Goal: Information Seeking & Learning: Learn about a topic

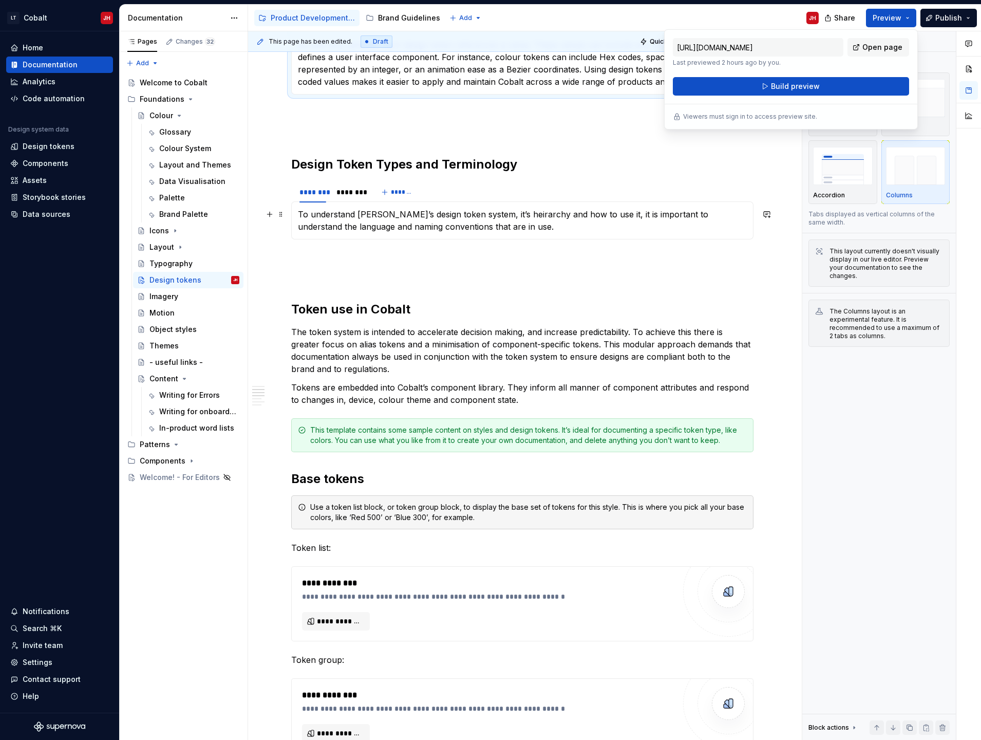
scroll to position [103, 0]
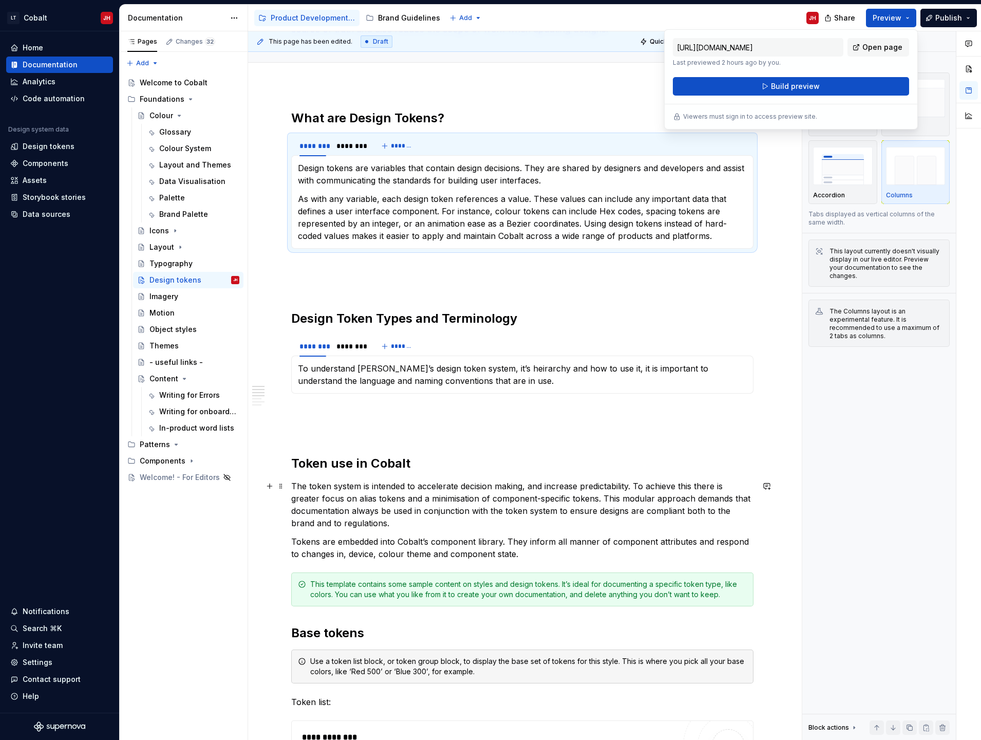
click at [368, 496] on p "The token system is intended to accelerate decision making, and increase predic…" at bounding box center [522, 504] width 462 height 49
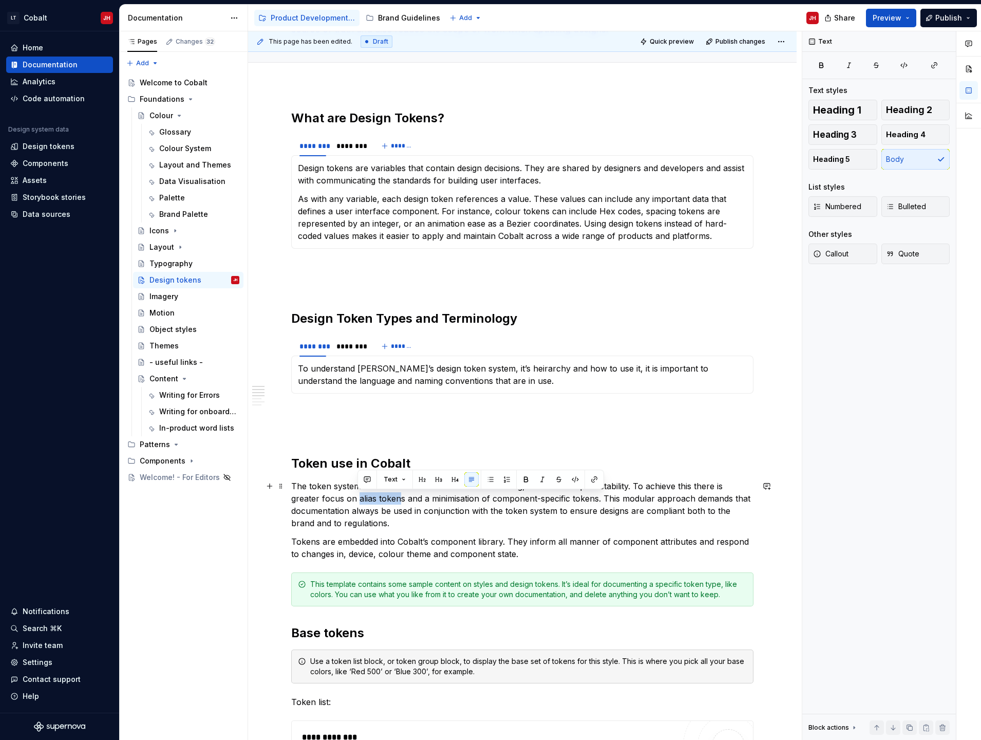
drag, startPoint x: 358, startPoint y: 498, endPoint x: 398, endPoint y: 495, distance: 40.2
click at [398, 495] on p "The token system is intended to accelerate decision making, and increase predic…" at bounding box center [522, 504] width 462 height 49
click at [412, 521] on p "The token system is intended to accelerate decision making, and increase predic…" at bounding box center [522, 504] width 462 height 49
drag, startPoint x: 358, startPoint y: 496, endPoint x: 597, endPoint y: 500, distance: 238.5
click at [597, 500] on p "The token system is intended to accelerate decision making, and increase predic…" at bounding box center [522, 504] width 462 height 49
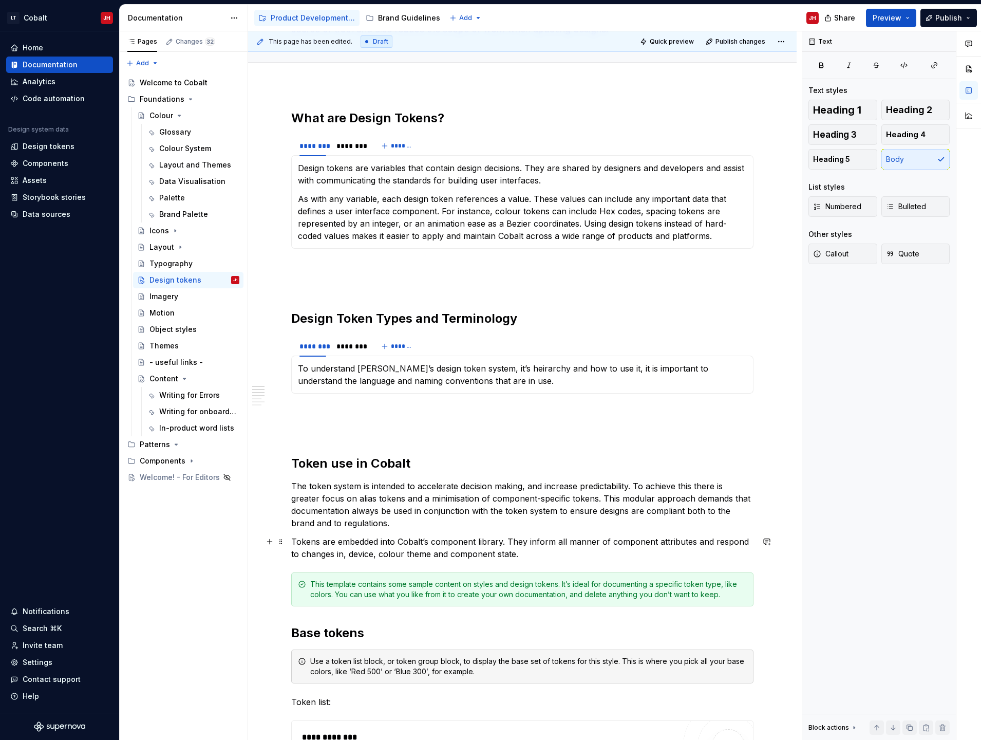
click at [575, 545] on p "Tokens are embedded into Cobalt’s component library. They inform all manner of …" at bounding box center [522, 547] width 462 height 25
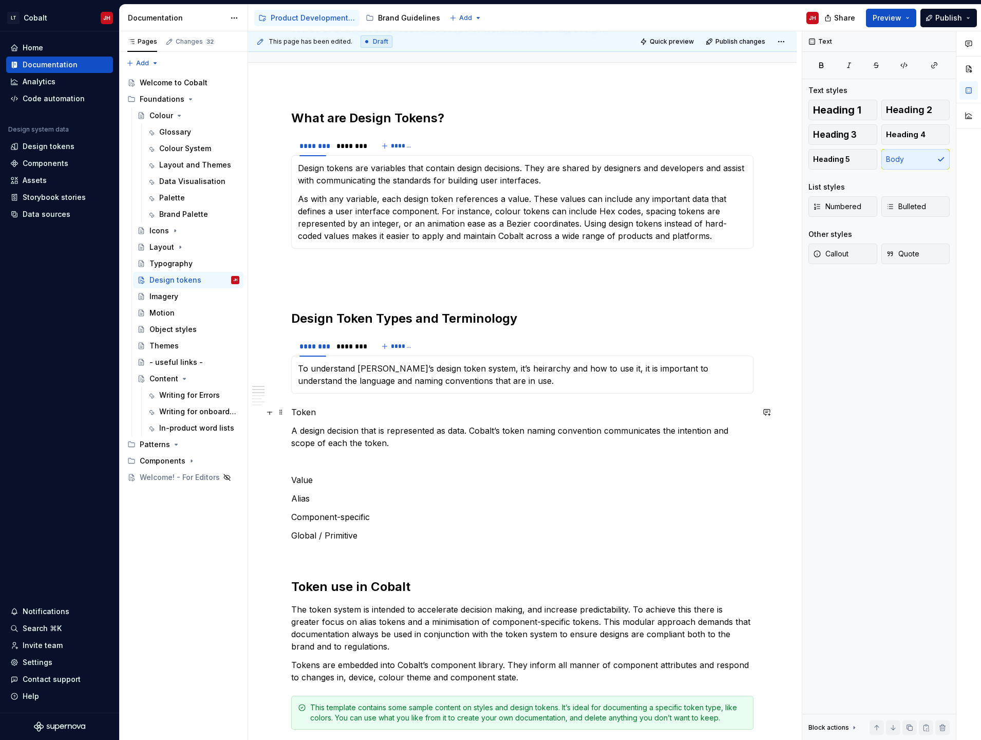
click at [311, 413] on p "Token" at bounding box center [522, 412] width 462 height 12
click at [330, 407] on p "Token" at bounding box center [522, 412] width 462 height 12
click at [320, 478] on p "Value" at bounding box center [522, 480] width 462 height 12
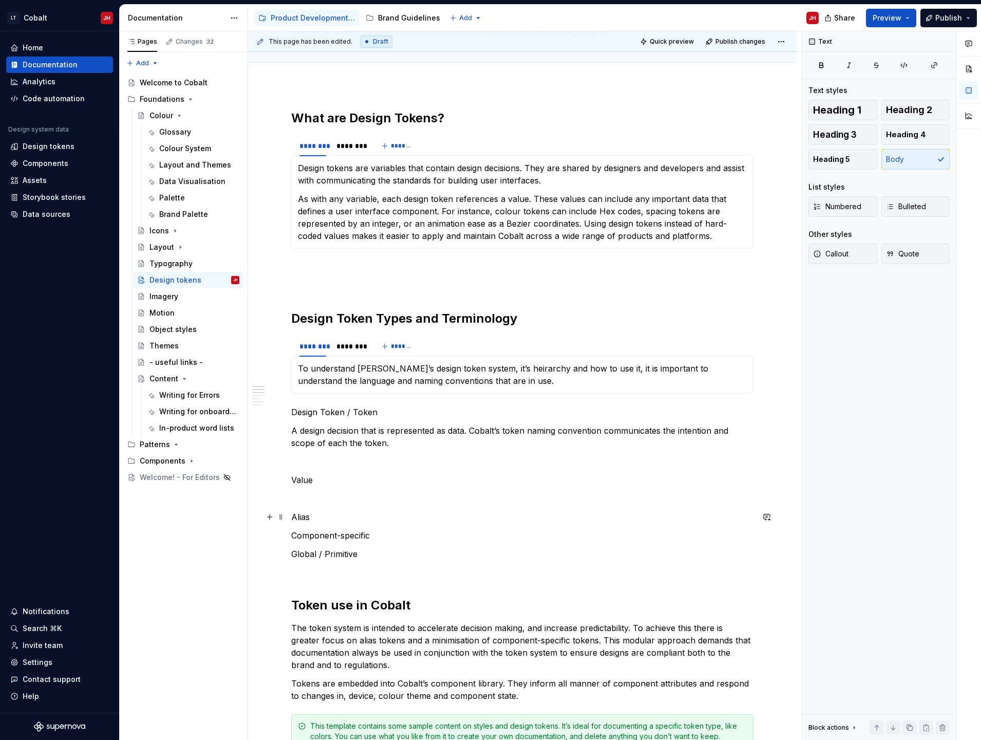
click at [358, 514] on p "Alias" at bounding box center [522, 517] width 462 height 12
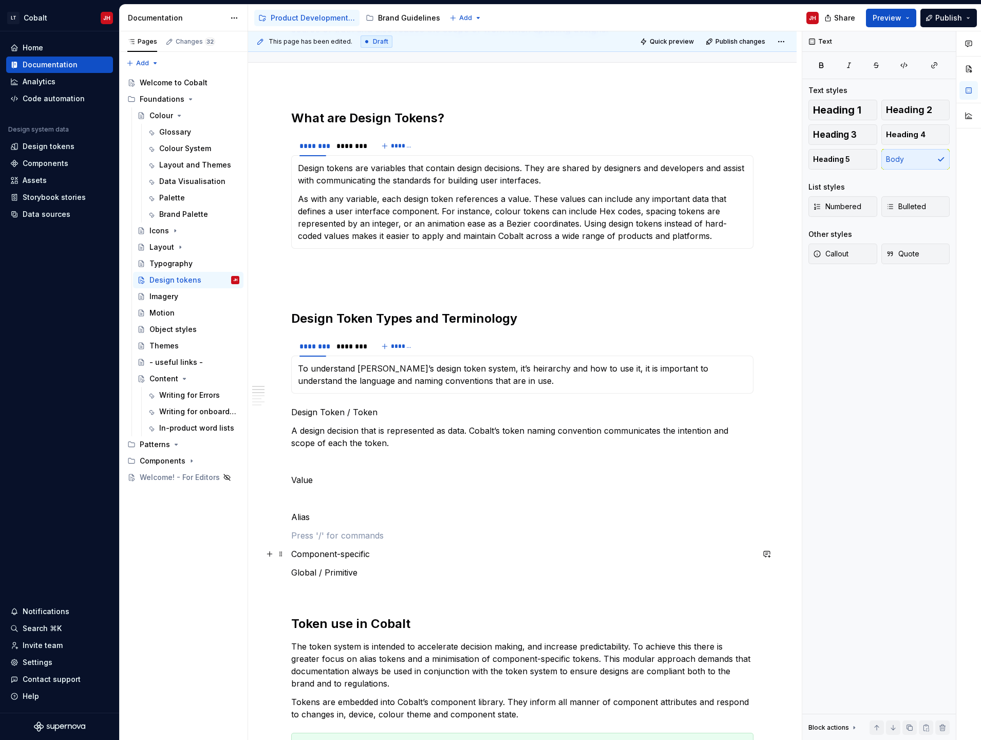
click at [385, 551] on p "Component-specific" at bounding box center [522, 554] width 462 height 12
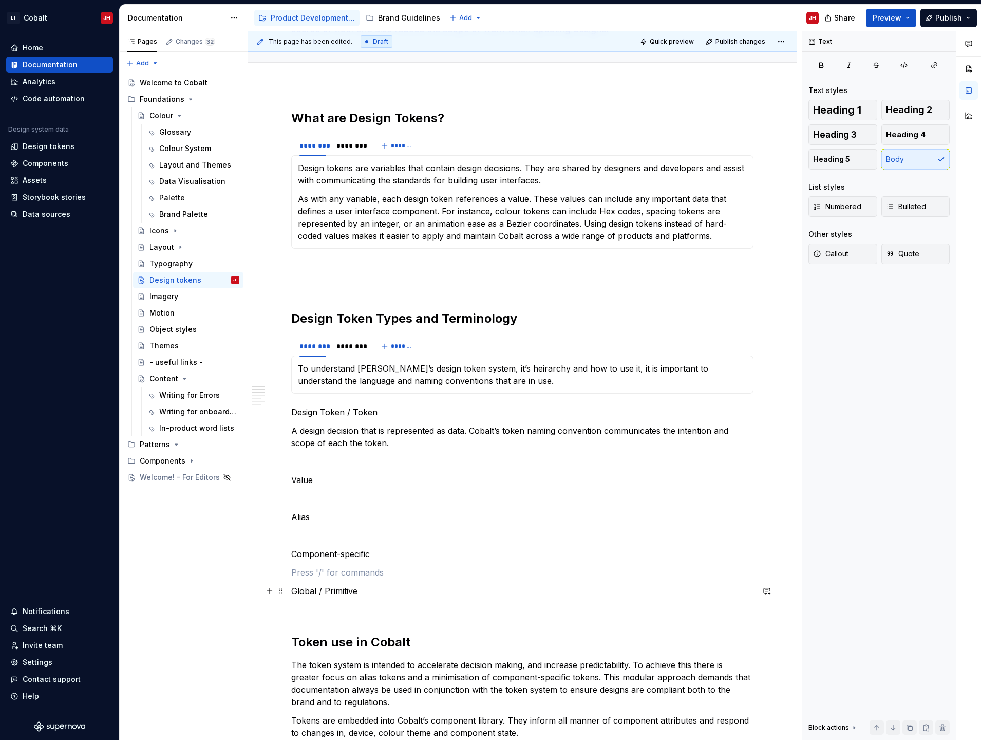
click at [363, 589] on p "Global / Primitive" at bounding box center [522, 591] width 462 height 12
click at [316, 412] on p "Design Token / Token" at bounding box center [522, 412] width 462 height 12
click at [909, 133] on span "Heading 4" at bounding box center [906, 134] width 40 height 10
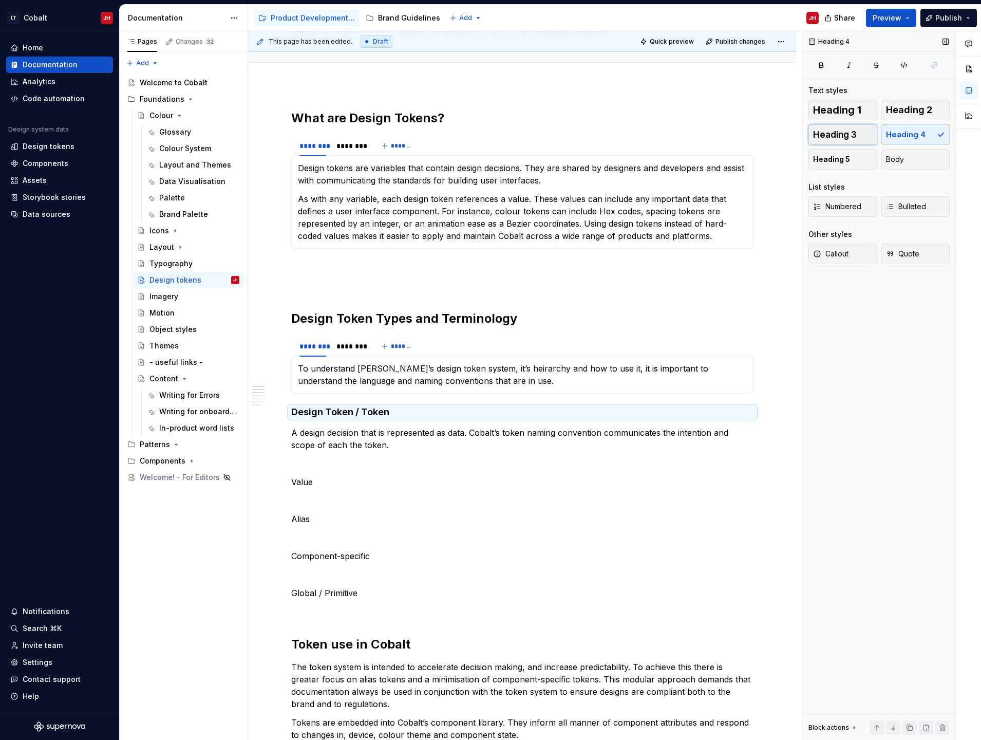
click at [851, 131] on span "Heading 3" at bounding box center [835, 134] width 44 height 10
click at [306, 485] on p "Value" at bounding box center [522, 484] width 462 height 12
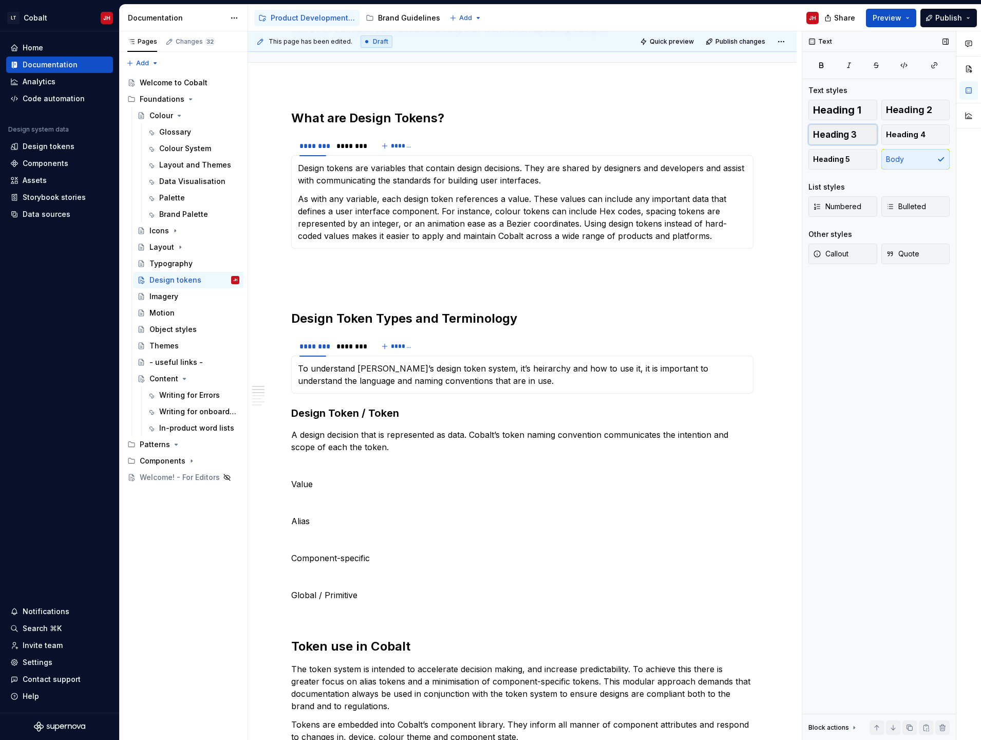
click at [857, 132] on span "Heading 3" at bounding box center [835, 134] width 44 height 10
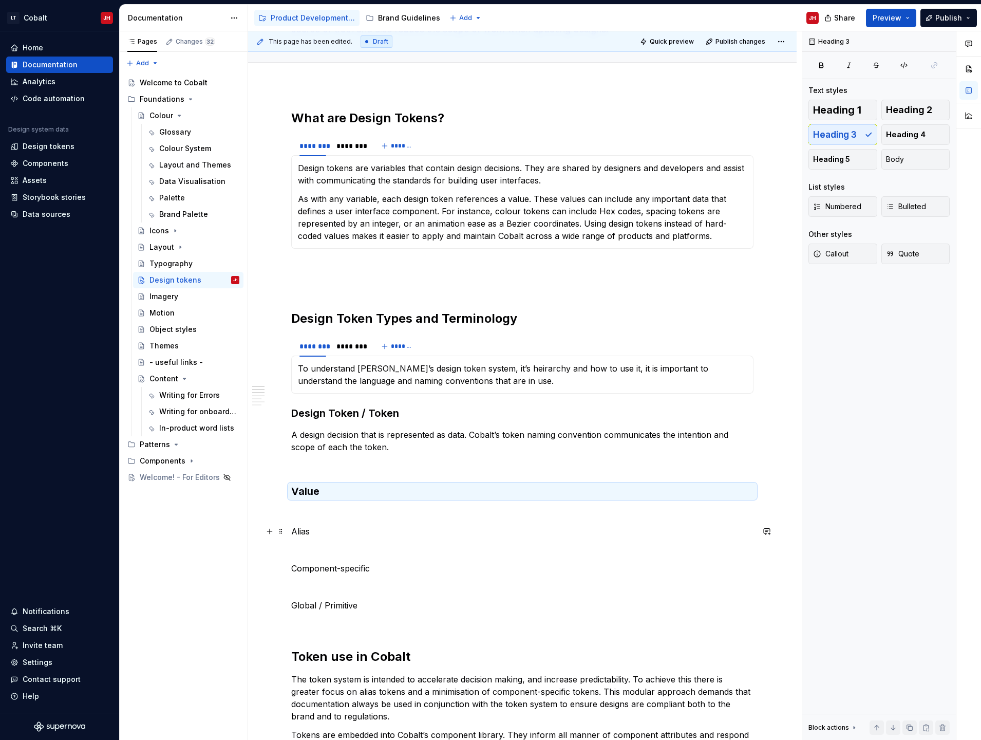
click at [298, 530] on p "Alias" at bounding box center [522, 531] width 462 height 12
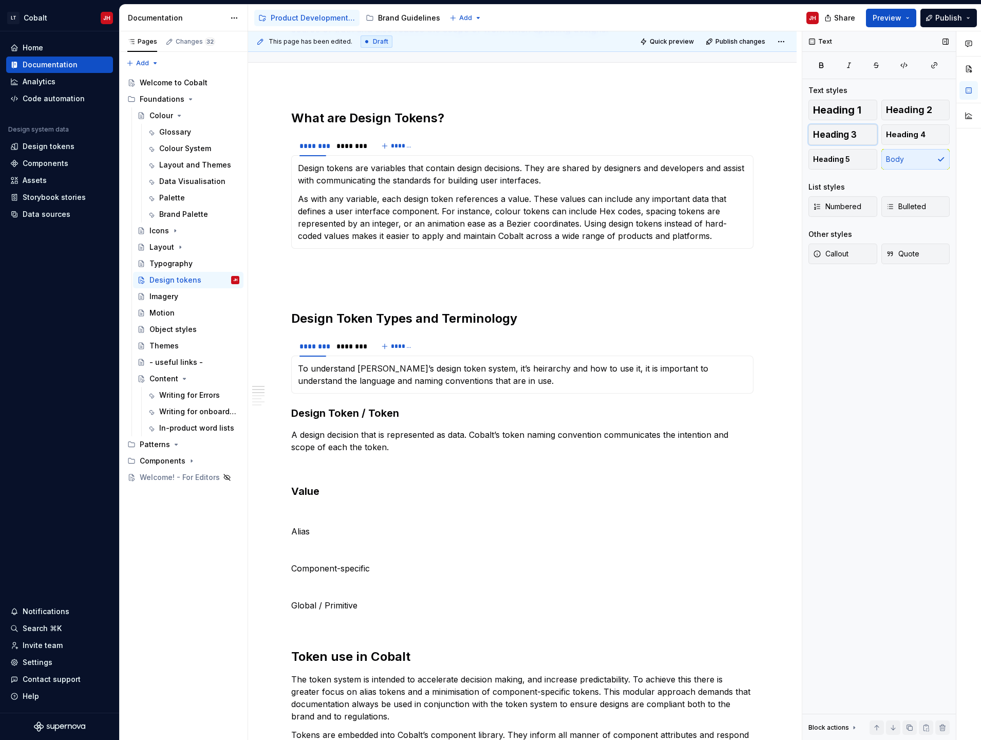
drag, startPoint x: 834, startPoint y: 138, endPoint x: 827, endPoint y: 144, distance: 9.5
click at [834, 137] on span "Heading 3" at bounding box center [835, 134] width 44 height 10
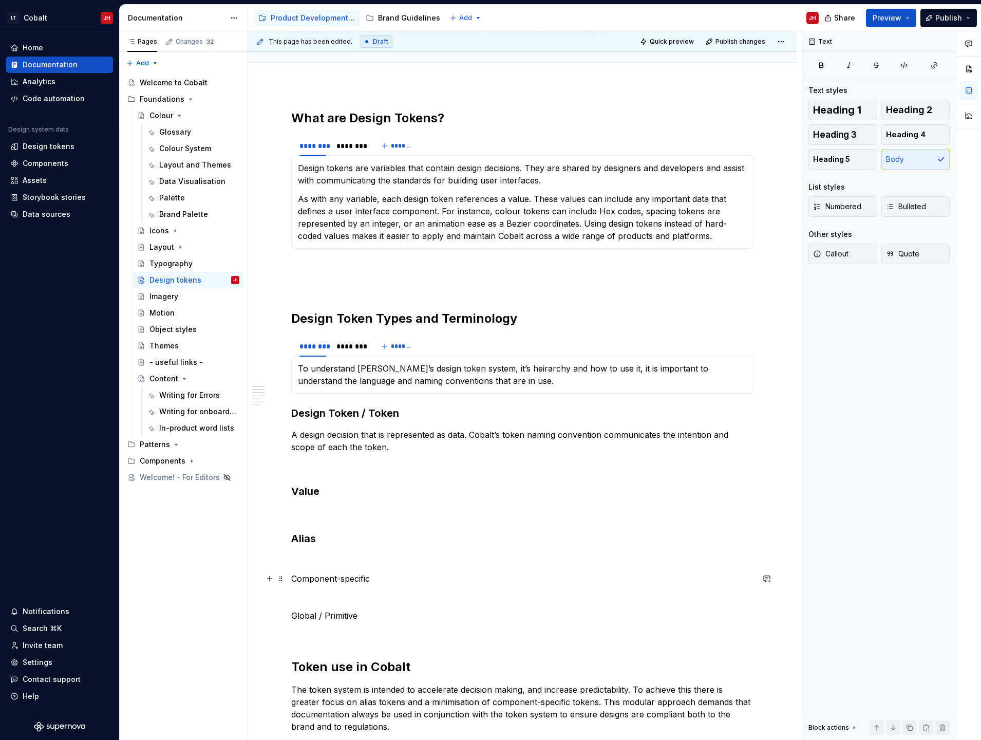
click at [320, 577] on p "Component-specific" at bounding box center [522, 578] width 462 height 12
click at [853, 132] on span "Heading 3" at bounding box center [835, 134] width 44 height 10
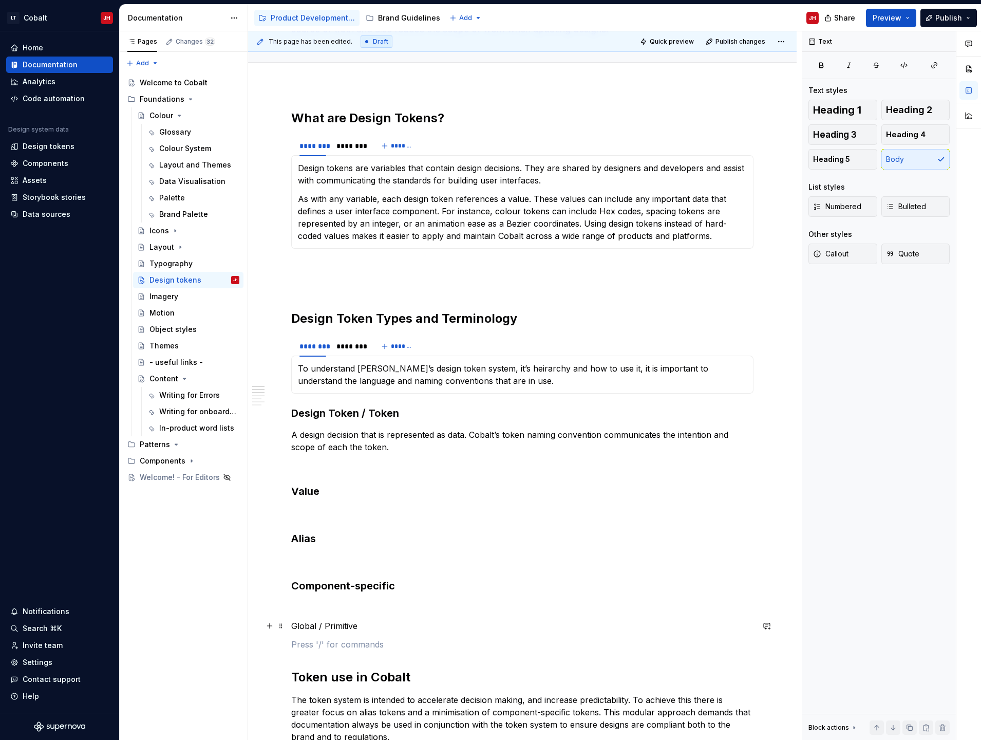
click at [319, 627] on p "Global / Primitive" at bounding box center [522, 626] width 462 height 12
click at [838, 131] on span "Heading 3" at bounding box center [835, 134] width 44 height 10
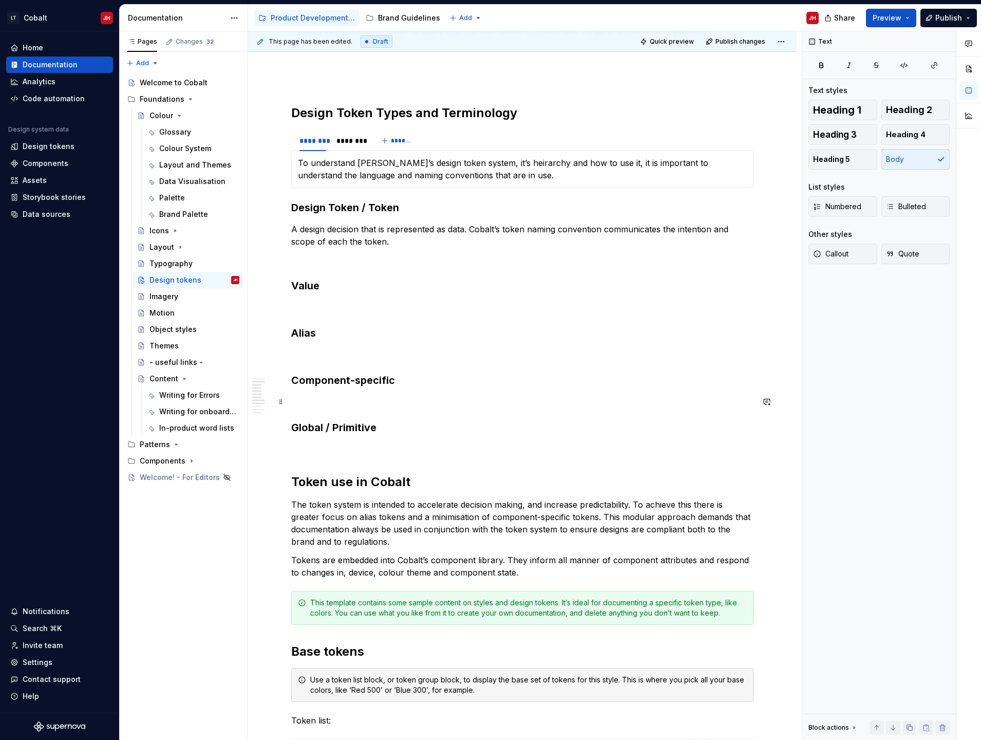
scroll to position [51, 0]
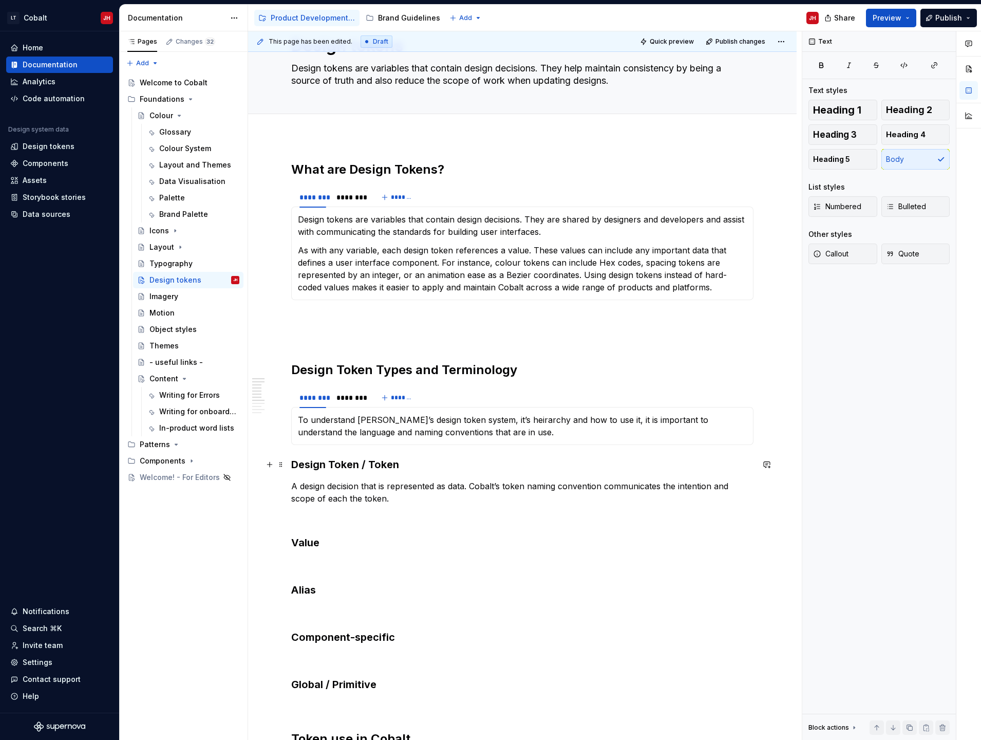
click at [291, 462] on h3 "Design Token / Token" at bounding box center [522, 464] width 462 height 14
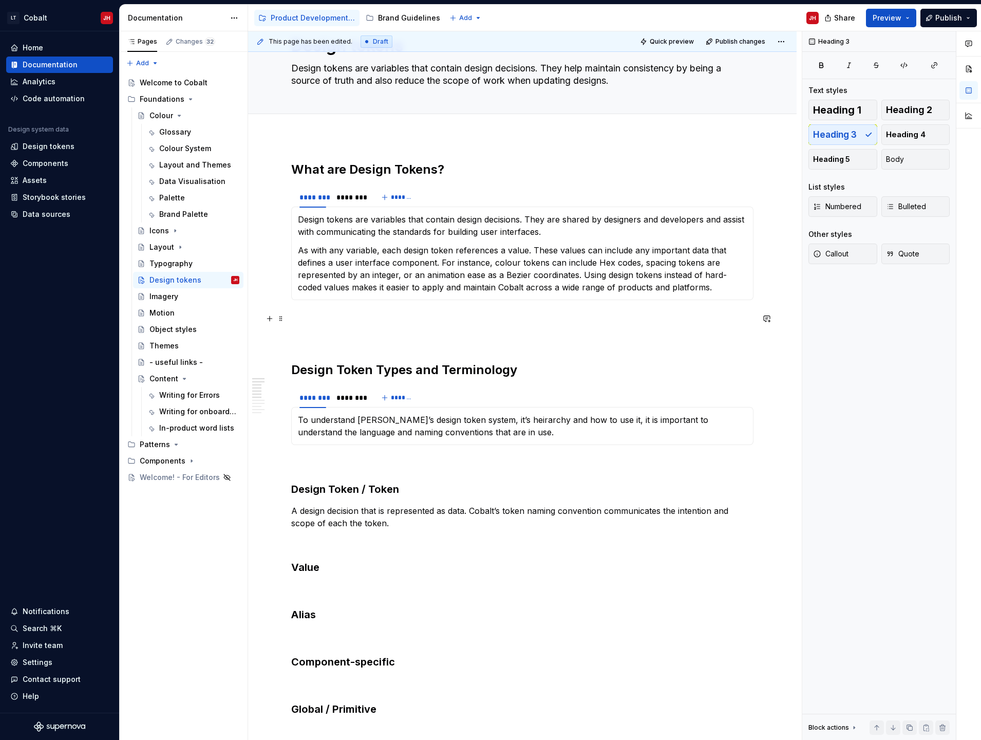
click at [348, 321] on p at bounding box center [522, 318] width 462 height 12
click at [331, 339] on p at bounding box center [522, 337] width 462 height 12
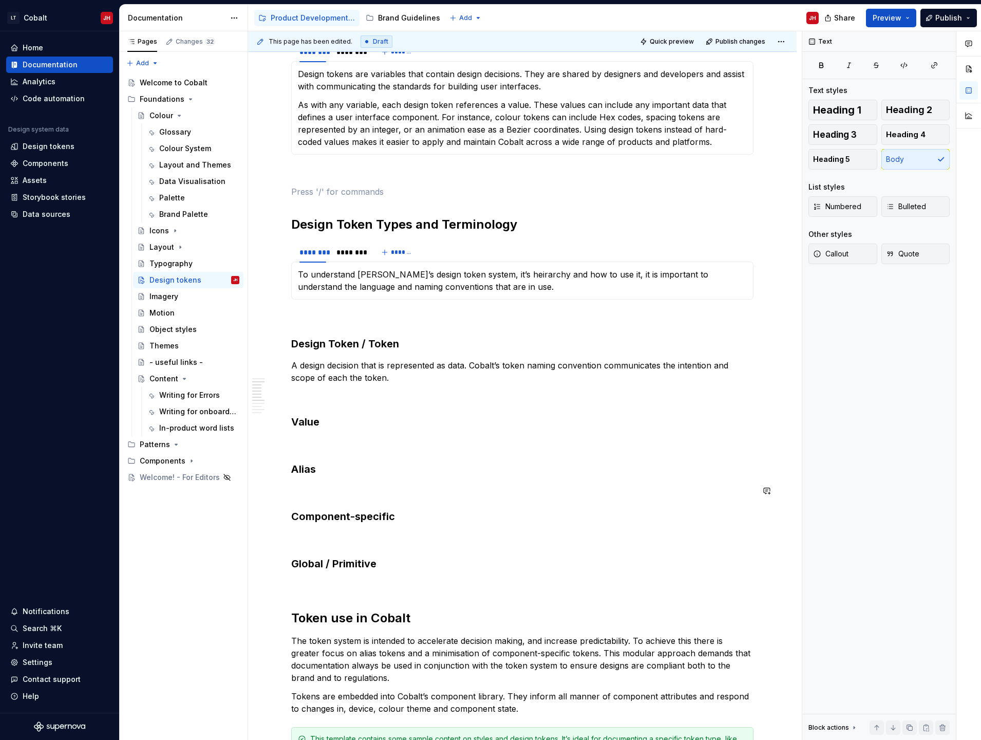
scroll to position [206, 0]
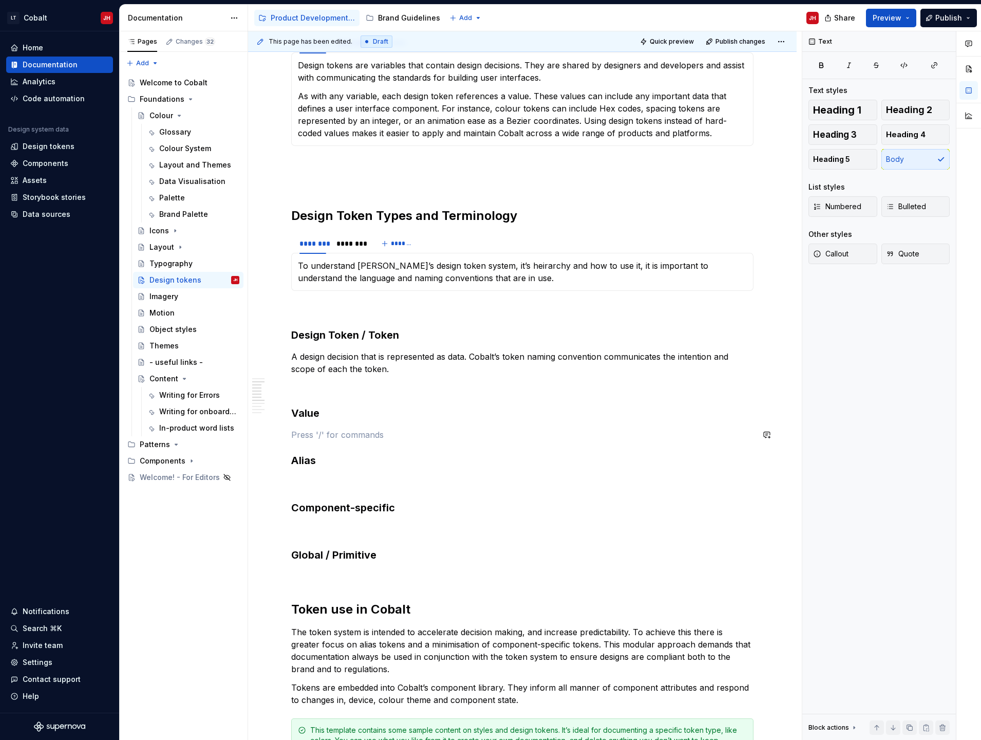
click at [450, 359] on p "A design decision that is represented as data. Cobalt’s token naming convention…" at bounding box center [522, 362] width 462 height 25
click at [439, 434] on p "The data associated with the token." at bounding box center [522, 435] width 462 height 12
click at [176, 131] on div "Glossary" at bounding box center [175, 132] width 32 height 10
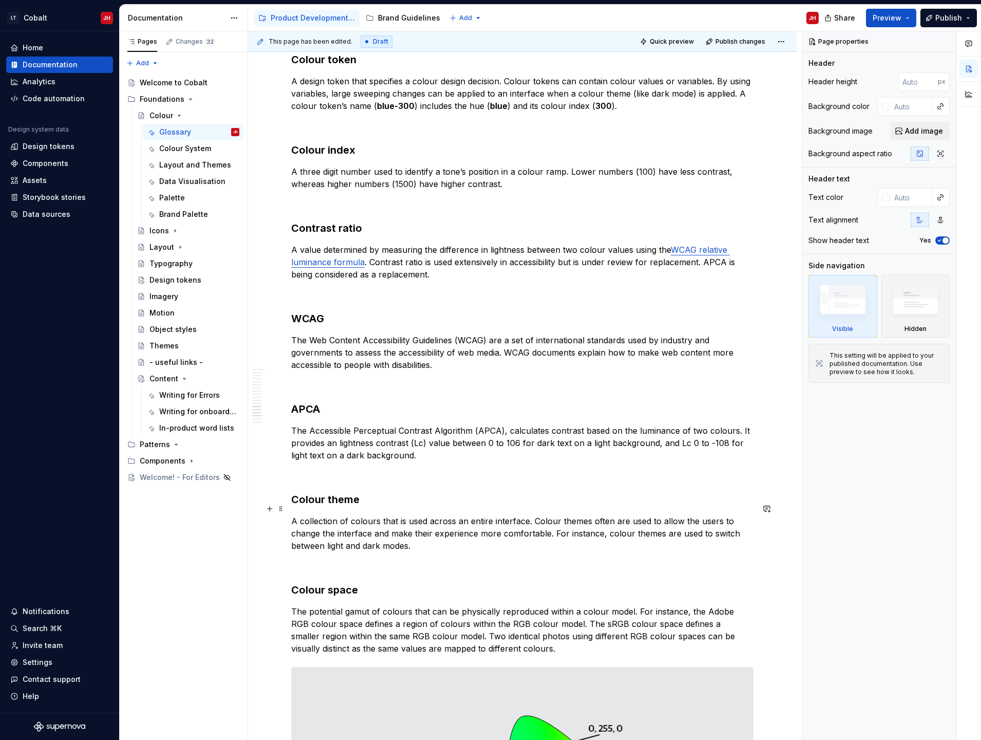
scroll to position [1020, 0]
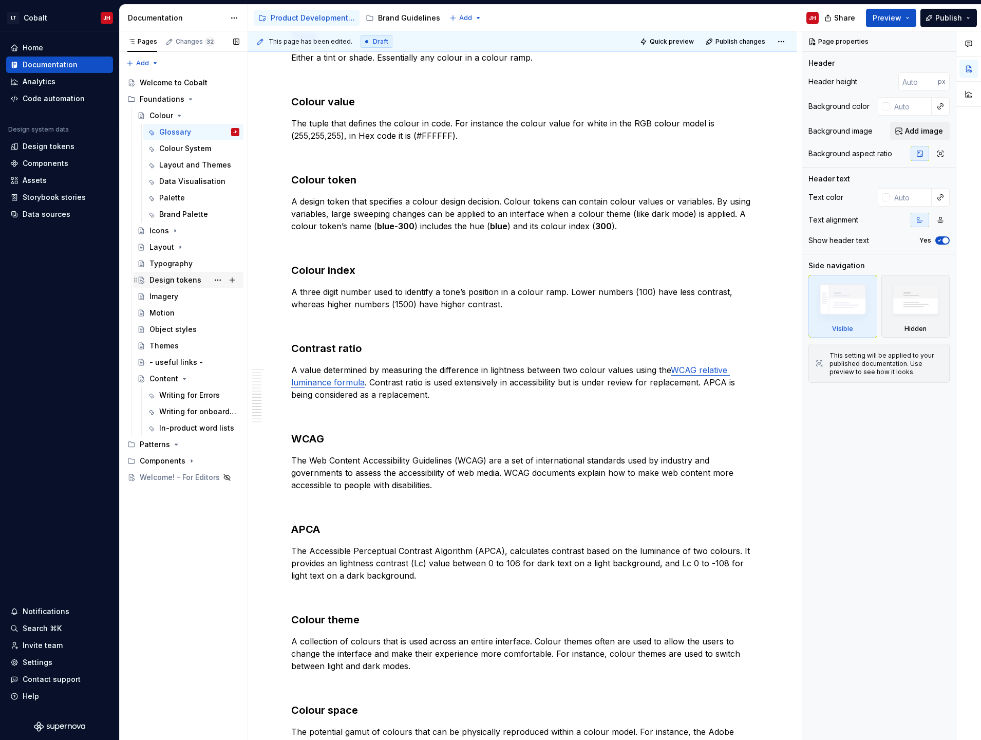
click at [160, 281] on div "Design tokens" at bounding box center [176, 280] width 52 height 10
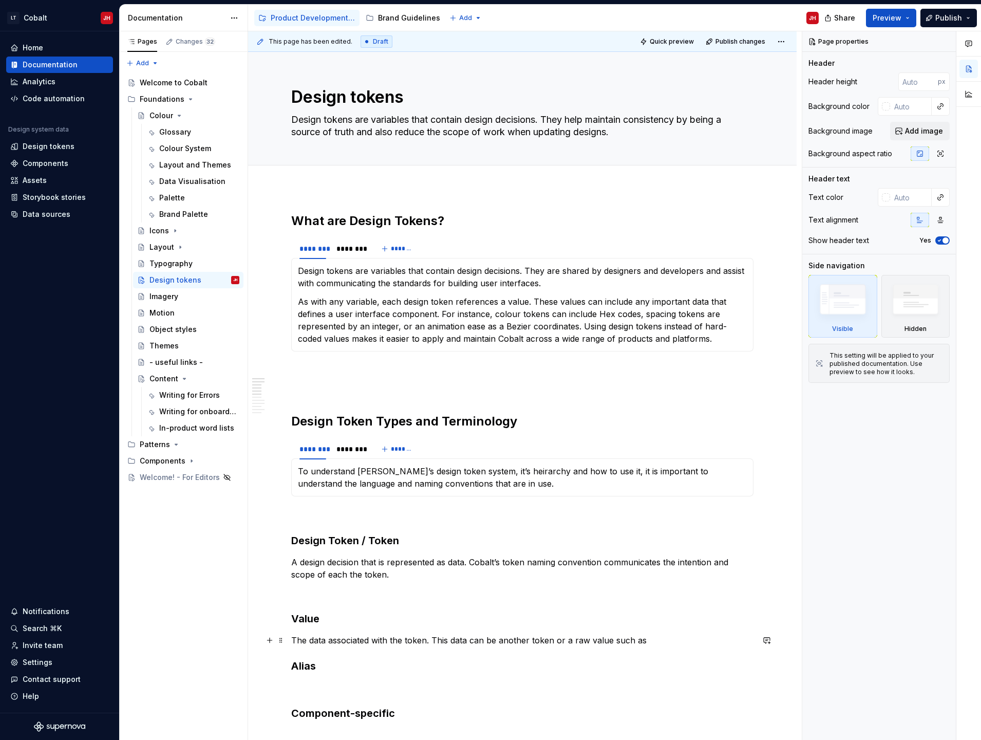
type textarea "*"
click at [679, 640] on p "The data associated with the token. This data can be another token or a raw val…" at bounding box center [522, 640] width 462 height 12
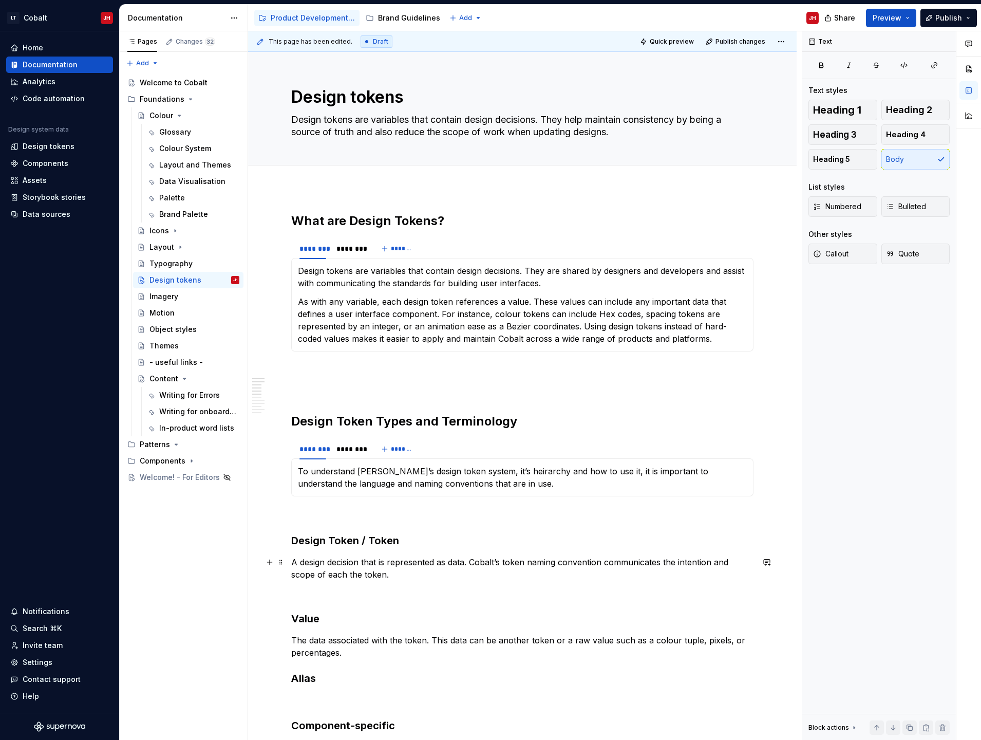
scroll to position [154, 0]
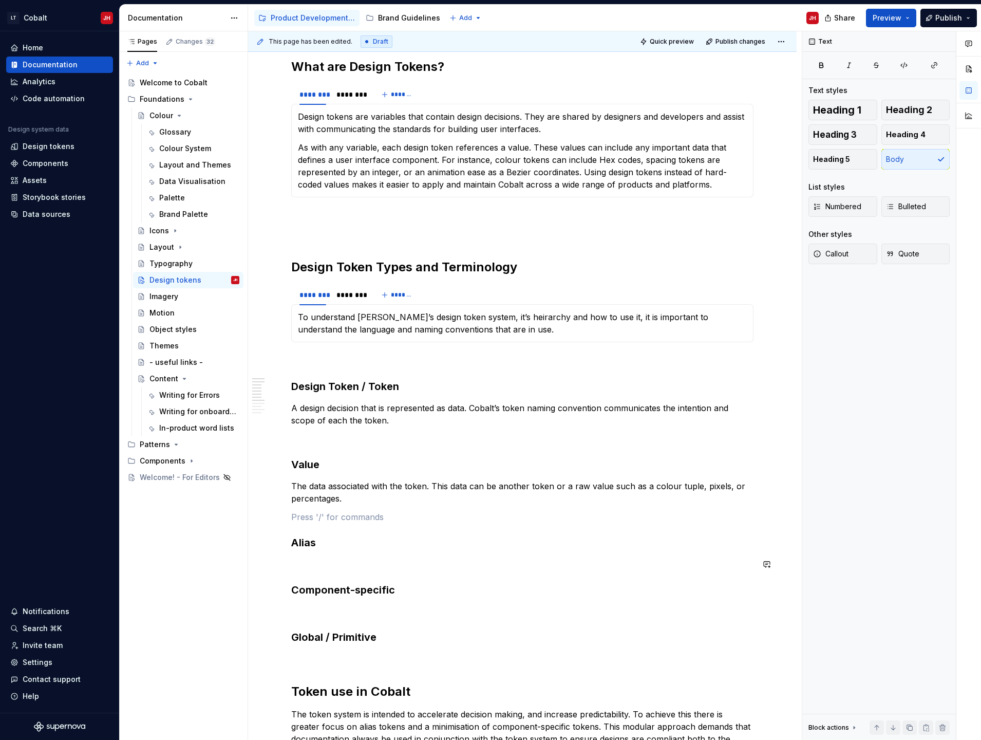
click at [321, 563] on p at bounding box center [522, 564] width 462 height 12
click at [582, 487] on p "The data associated with the token. This data can be another token or a raw val…" at bounding box center [522, 492] width 462 height 25
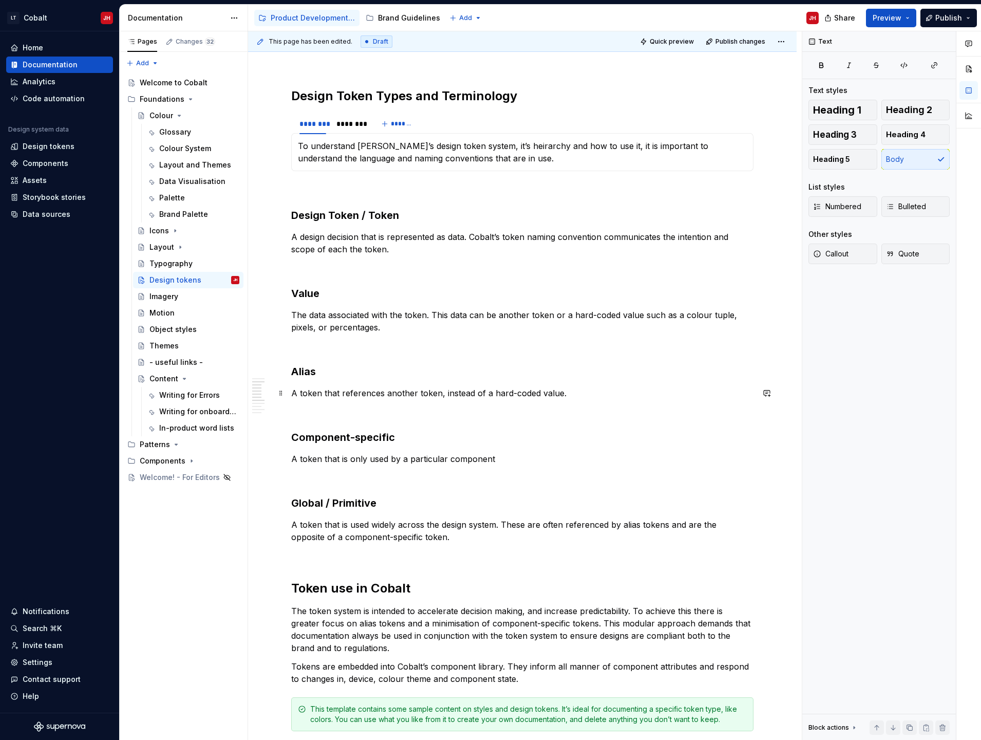
scroll to position [178, 0]
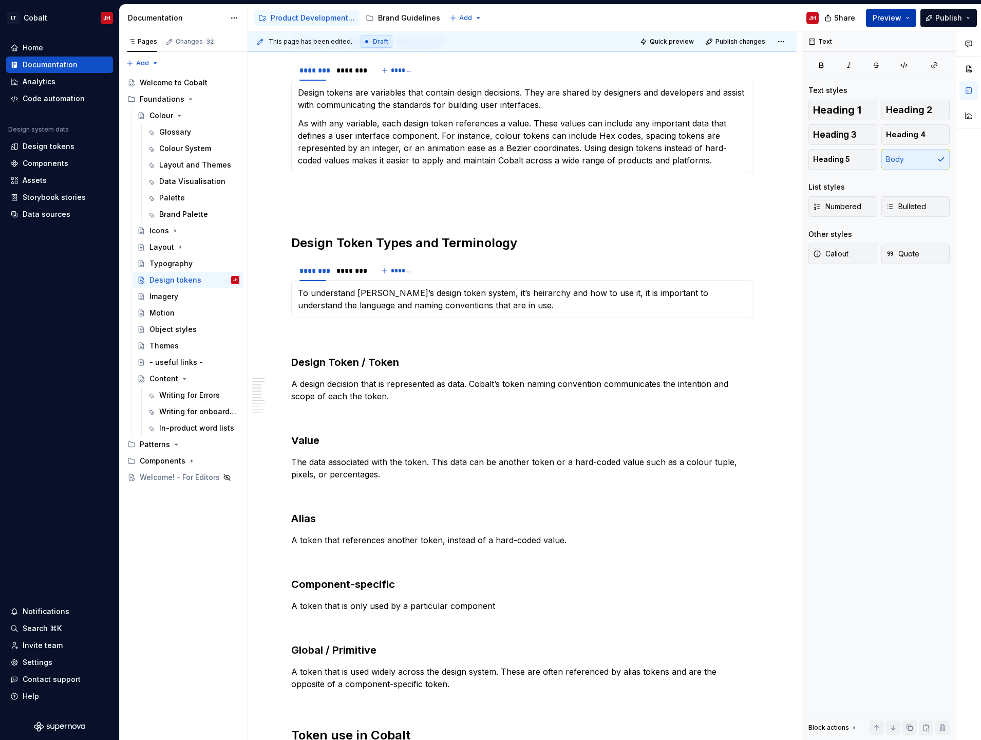
click at [899, 22] on span "Preview" at bounding box center [887, 18] width 29 height 10
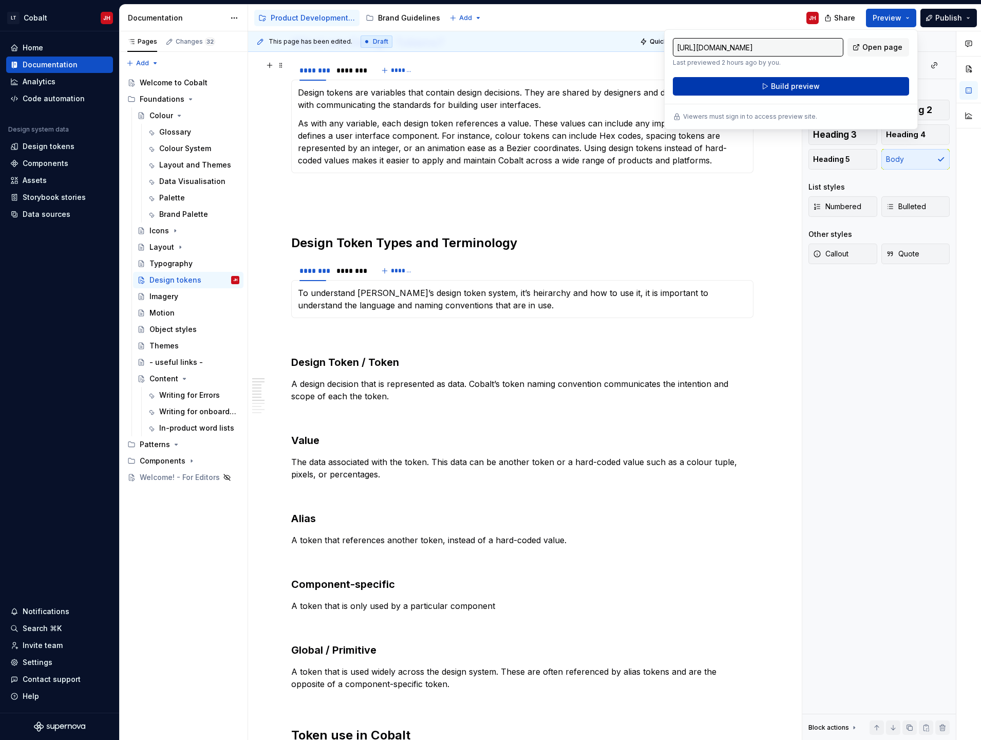
click at [723, 78] on button "Build preview" at bounding box center [791, 86] width 236 height 18
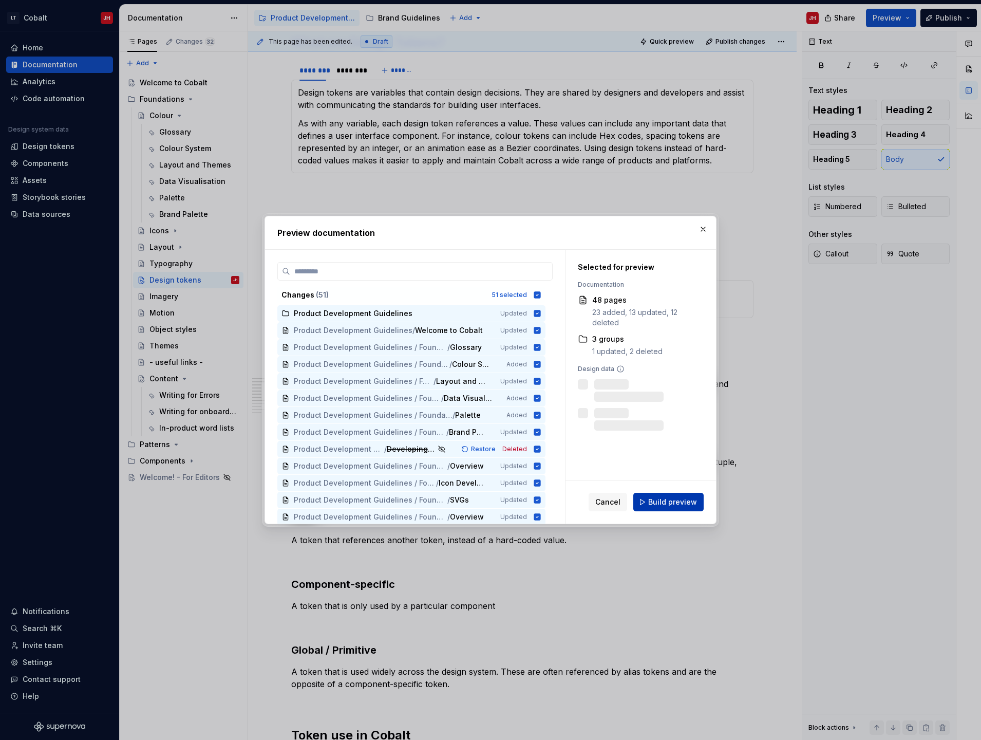
click at [668, 497] on span "Build preview" at bounding box center [672, 502] width 49 height 10
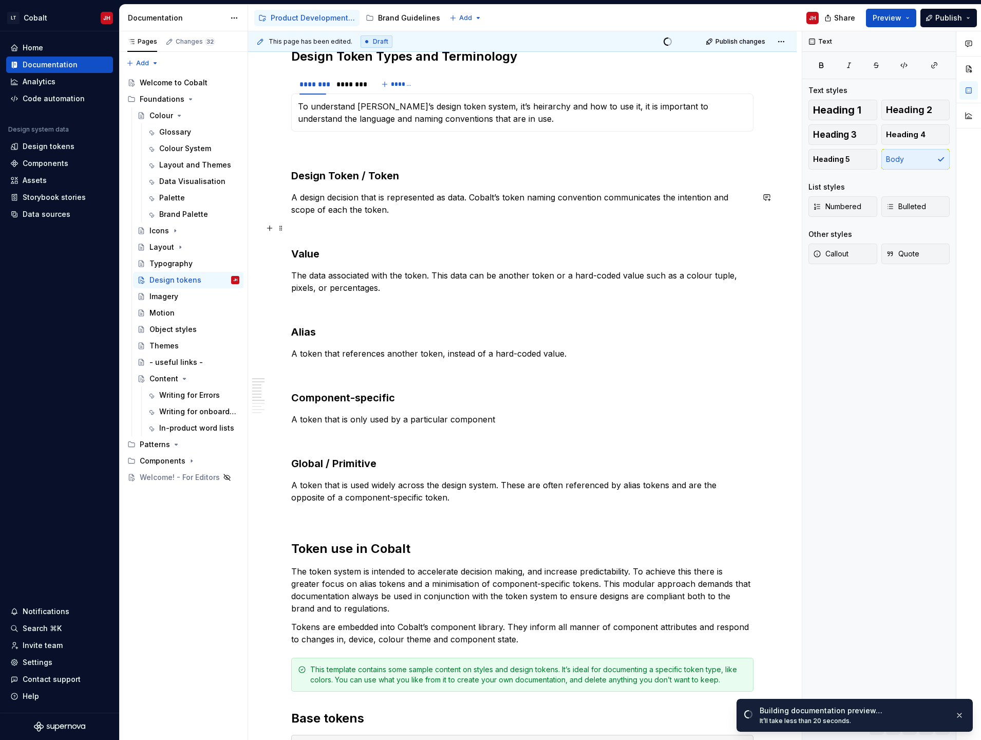
scroll to position [435, 0]
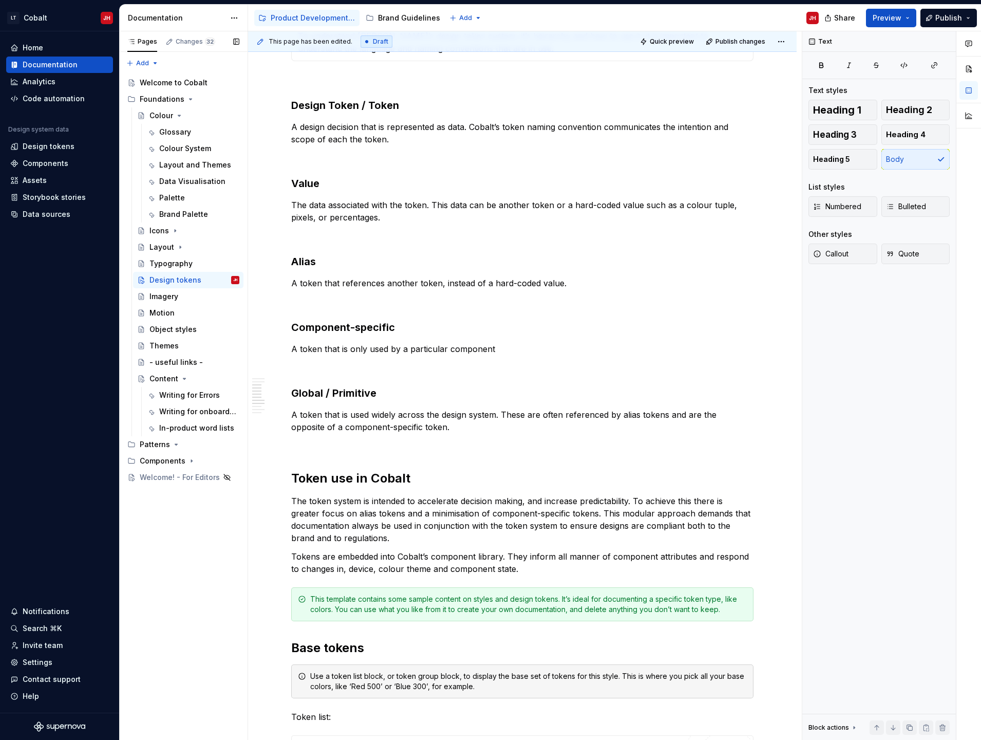
click at [211, 550] on div "Pages Changes 32 Add Accessibility guide for tree Page tree. Navigate the tree …" at bounding box center [183, 385] width 128 height 709
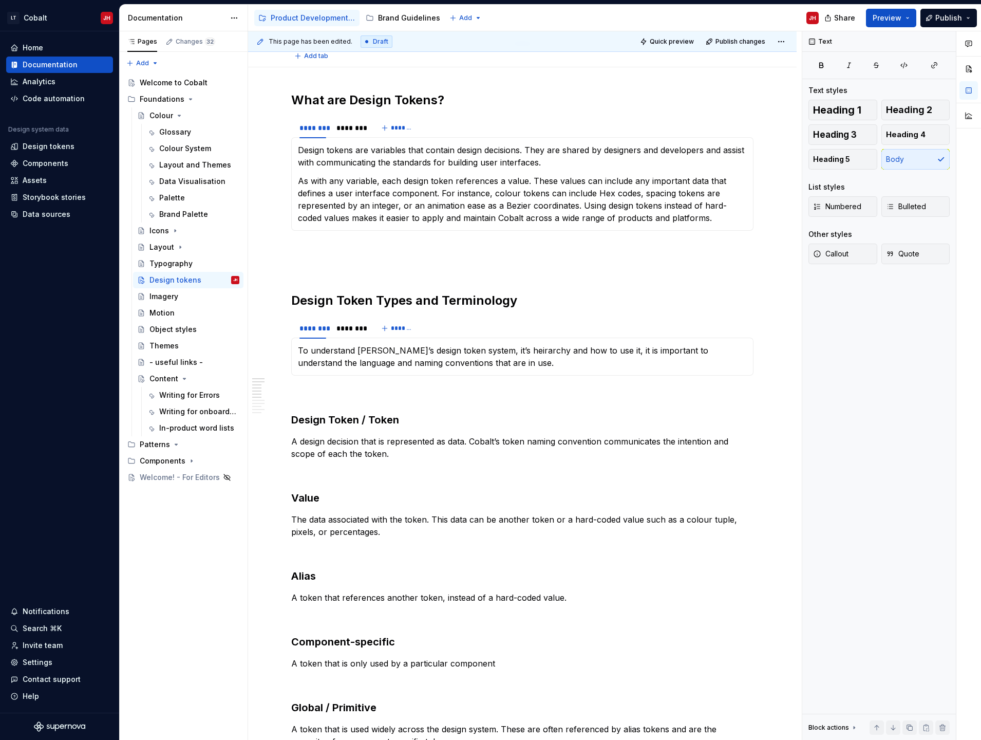
scroll to position [0, 0]
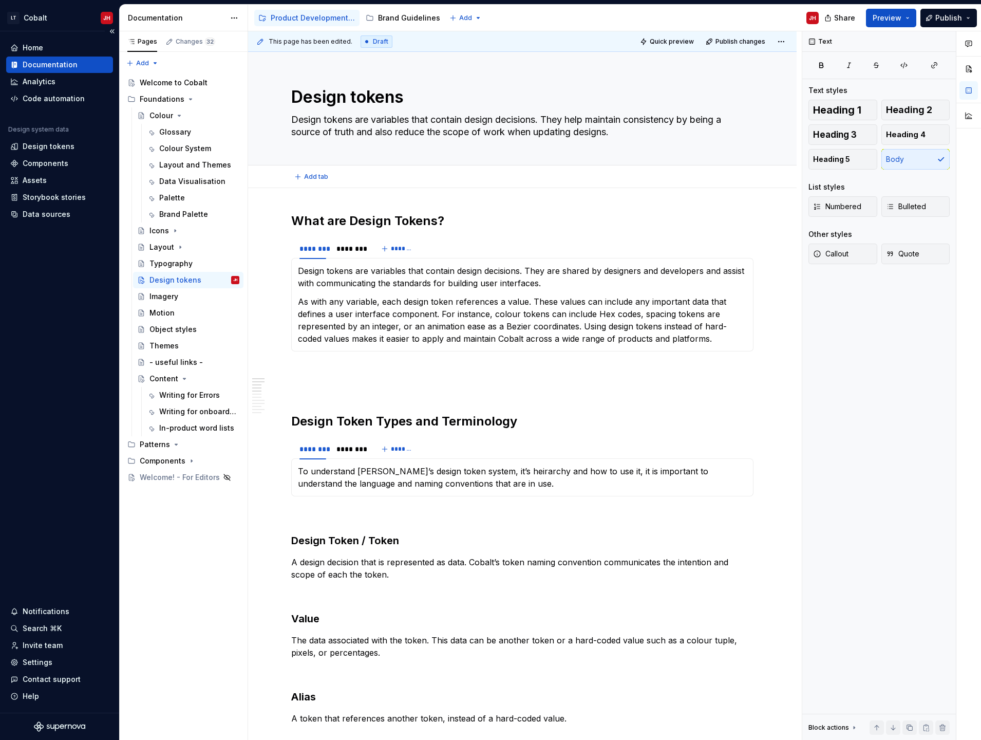
type textarea "*"
click at [49, 97] on div "Code automation" at bounding box center [54, 99] width 62 height 10
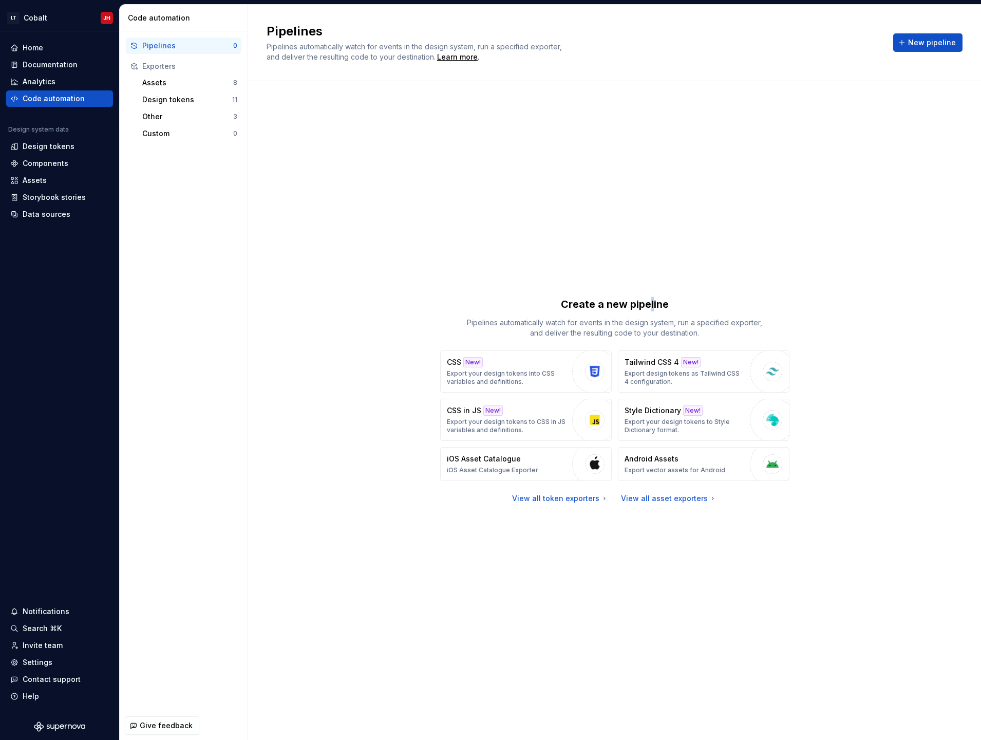
click at [652, 143] on div "Create a new pipeline Pipelines automatically watch for events in the design sy…" at bounding box center [615, 400] width 696 height 601
click at [41, 644] on div "Invite team" at bounding box center [43, 645] width 40 height 10
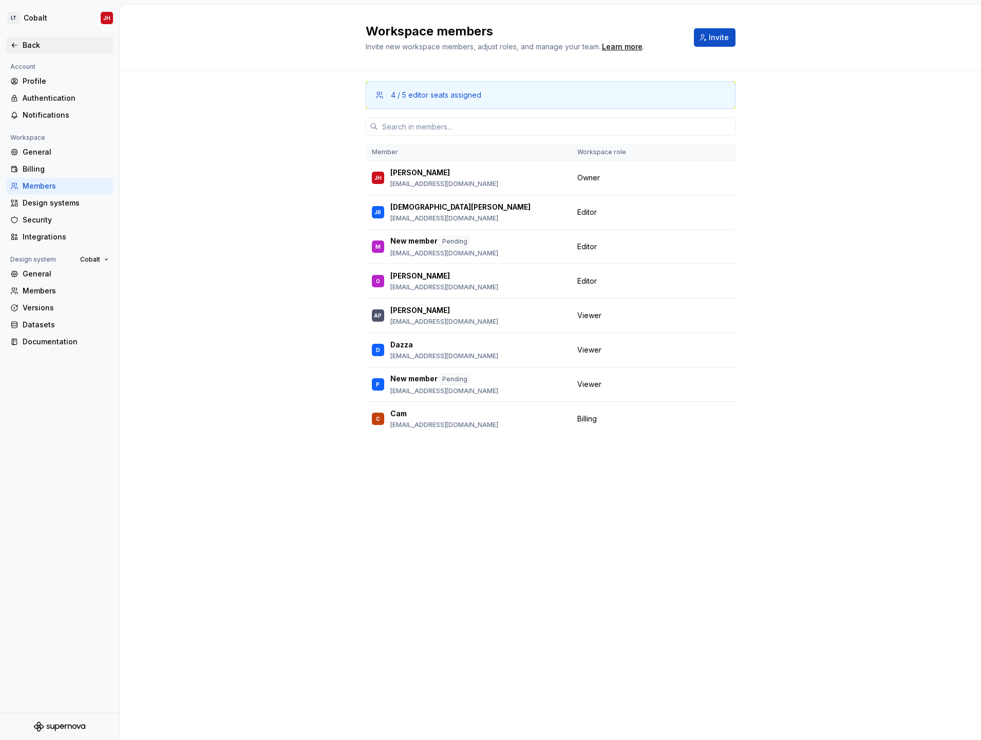
click at [40, 42] on div "Back" at bounding box center [66, 45] width 86 height 10
